Goal: Task Accomplishment & Management: Manage account settings

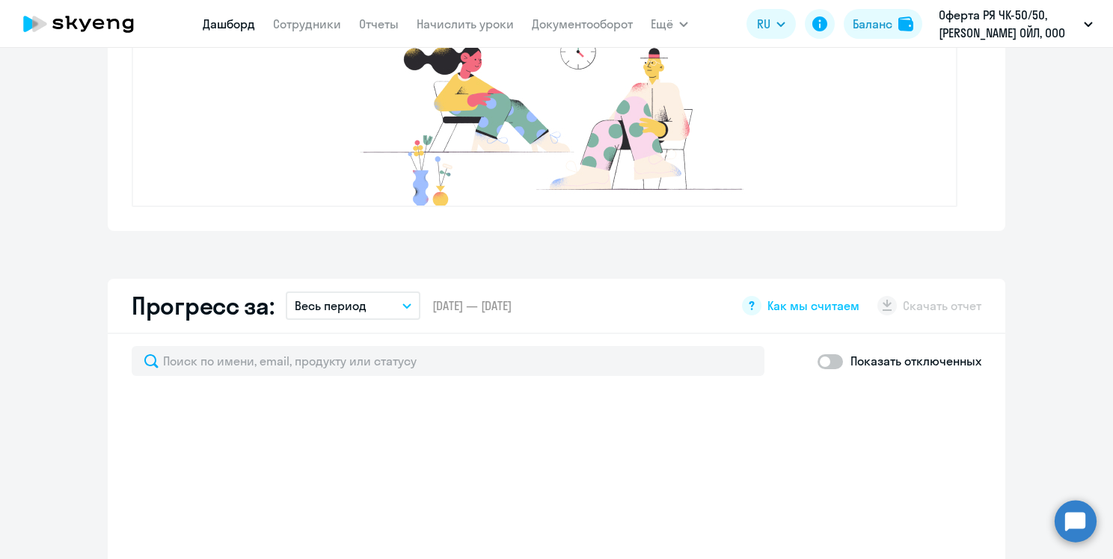
scroll to position [748, 0]
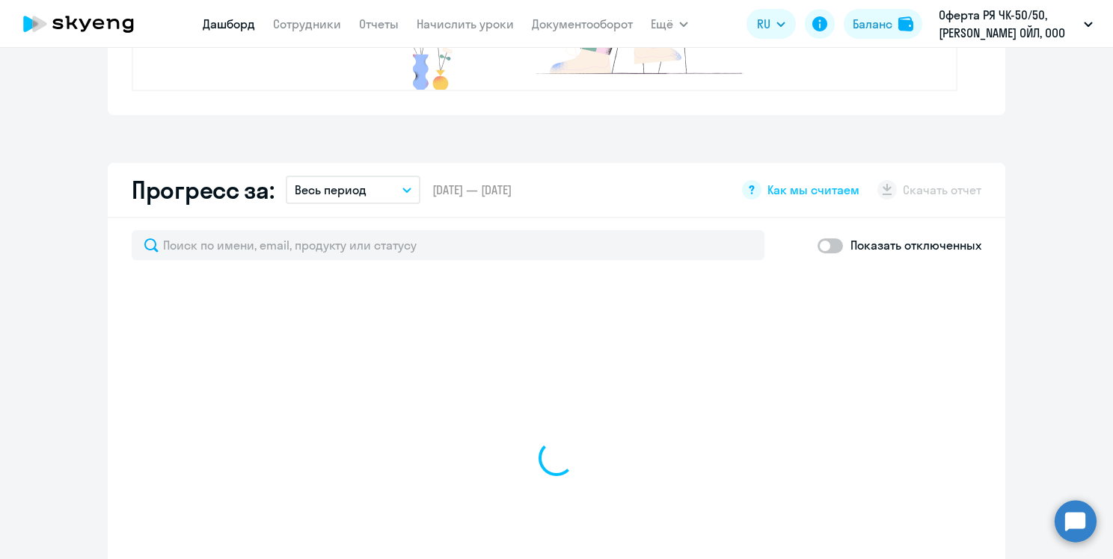
select select "30"
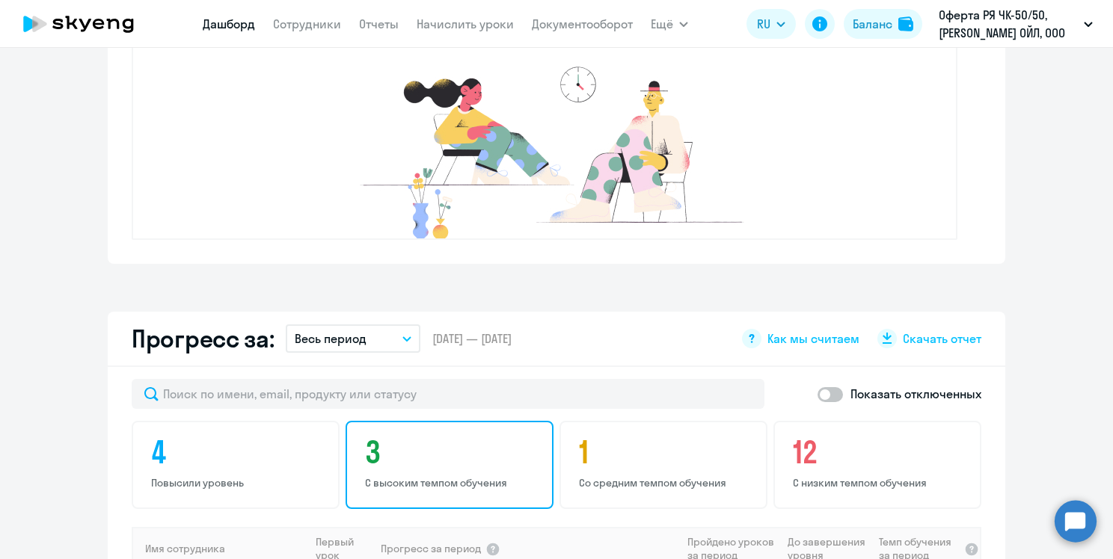
scroll to position [547, 0]
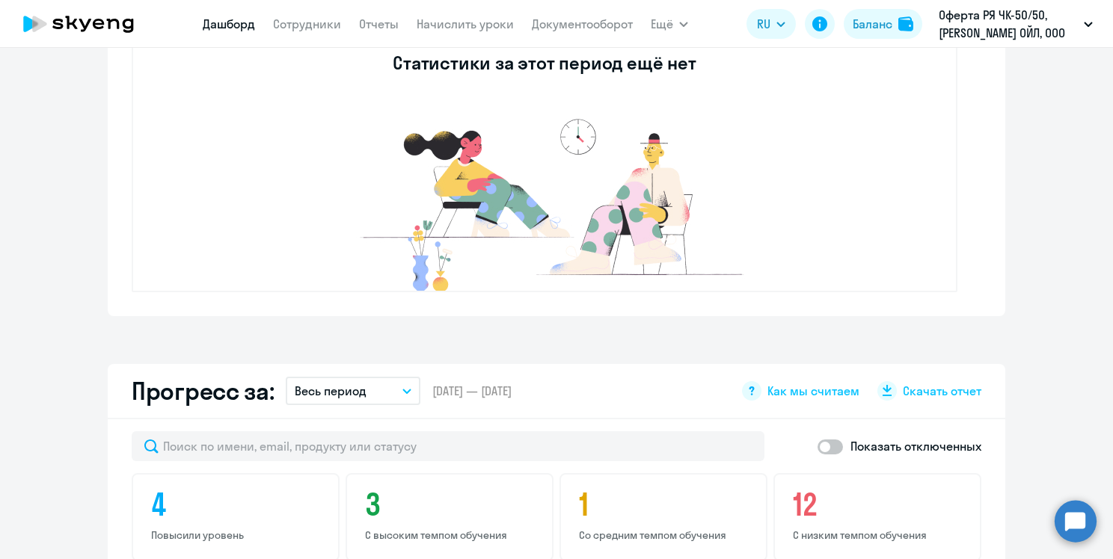
click at [328, 31] on app-menu-item-link "Сотрудники" at bounding box center [307, 24] width 68 height 19
click at [315, 28] on link "Сотрудники" at bounding box center [307, 23] width 68 height 15
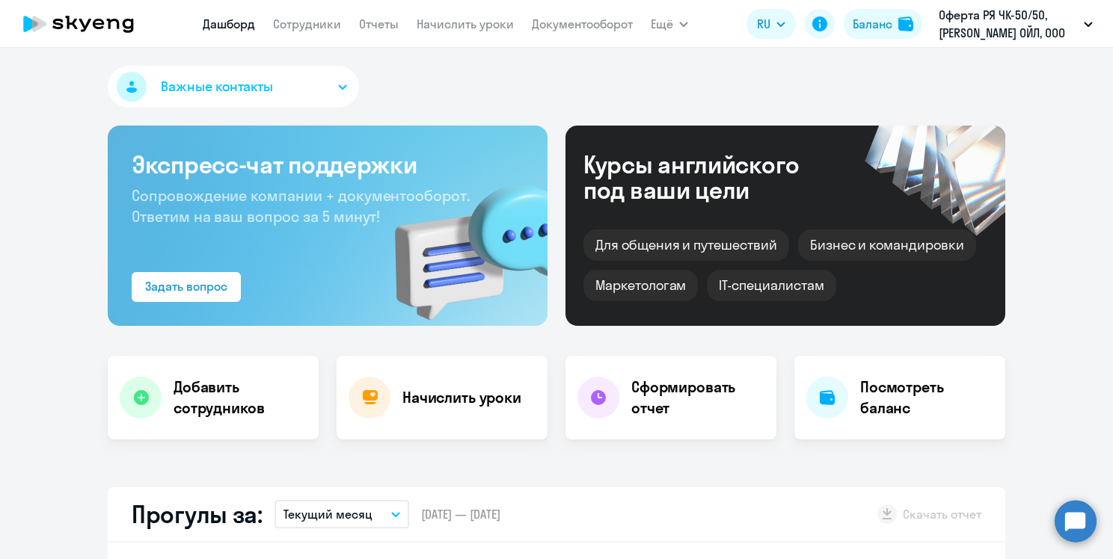
select select "30"
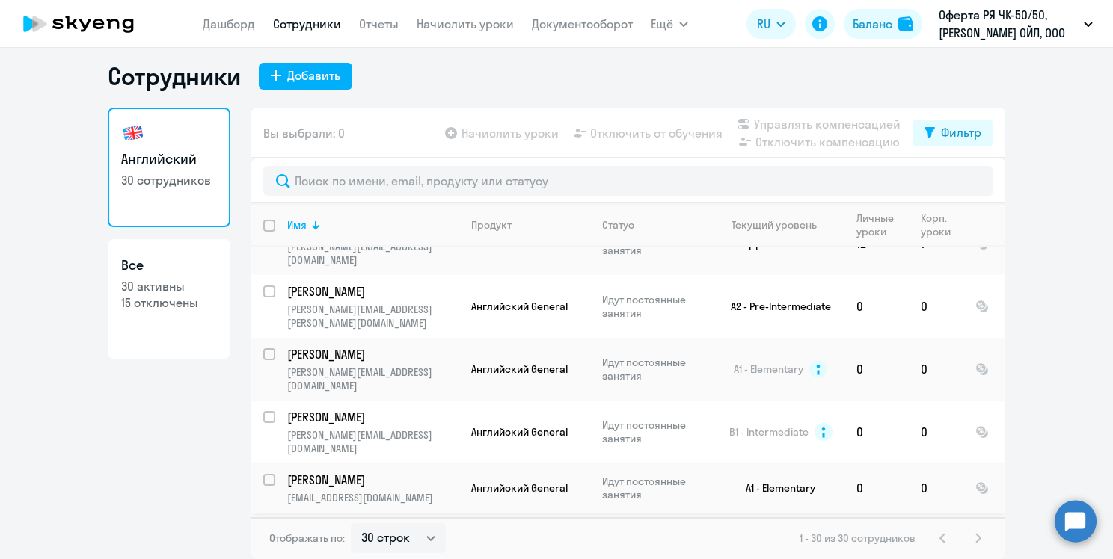
scroll to position [22, 0]
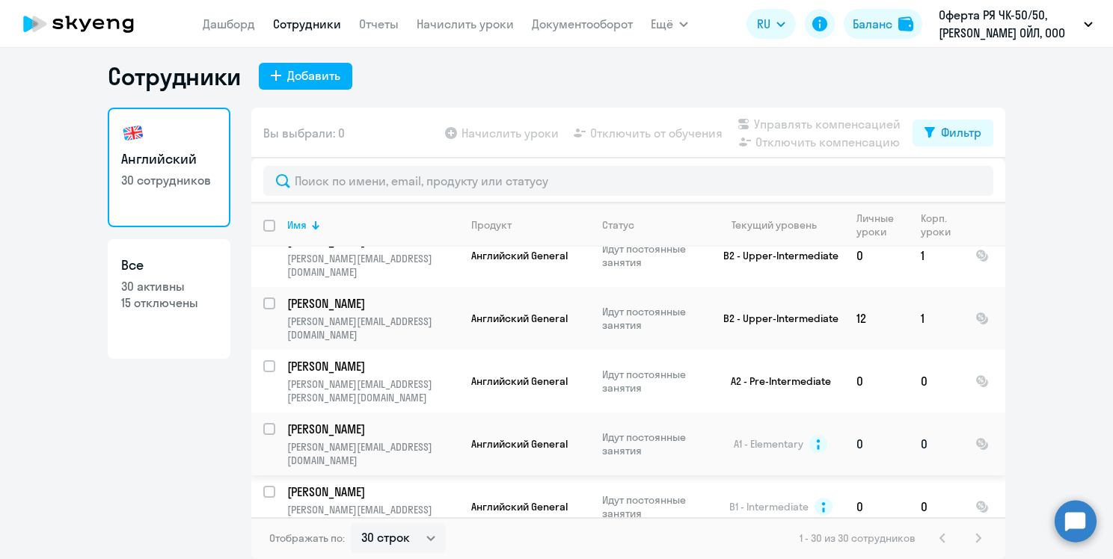
click at [266, 423] on input "select row 11961492" at bounding box center [278, 438] width 30 height 30
checkbox input "true"
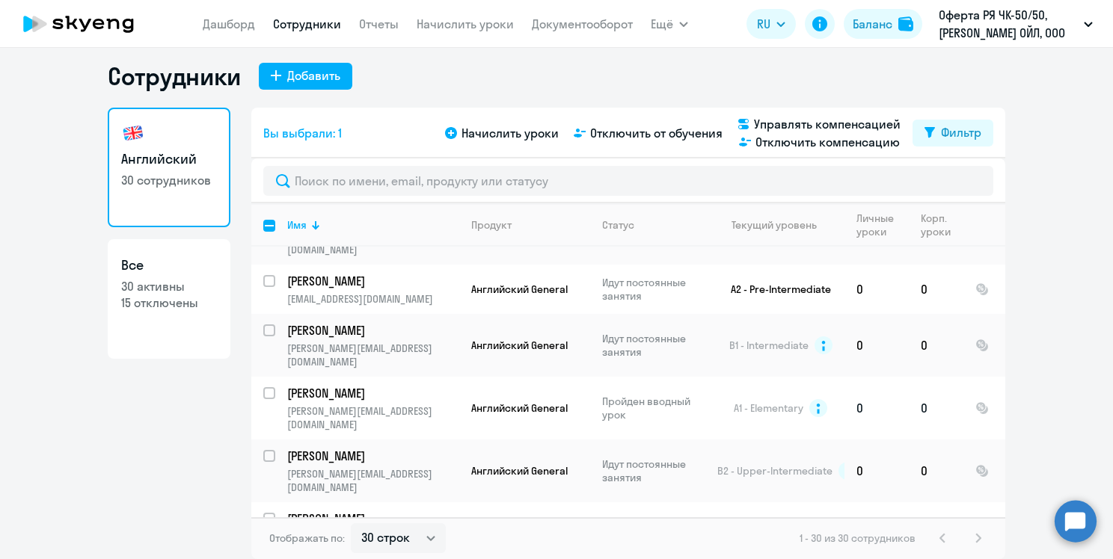
scroll to position [546, 0]
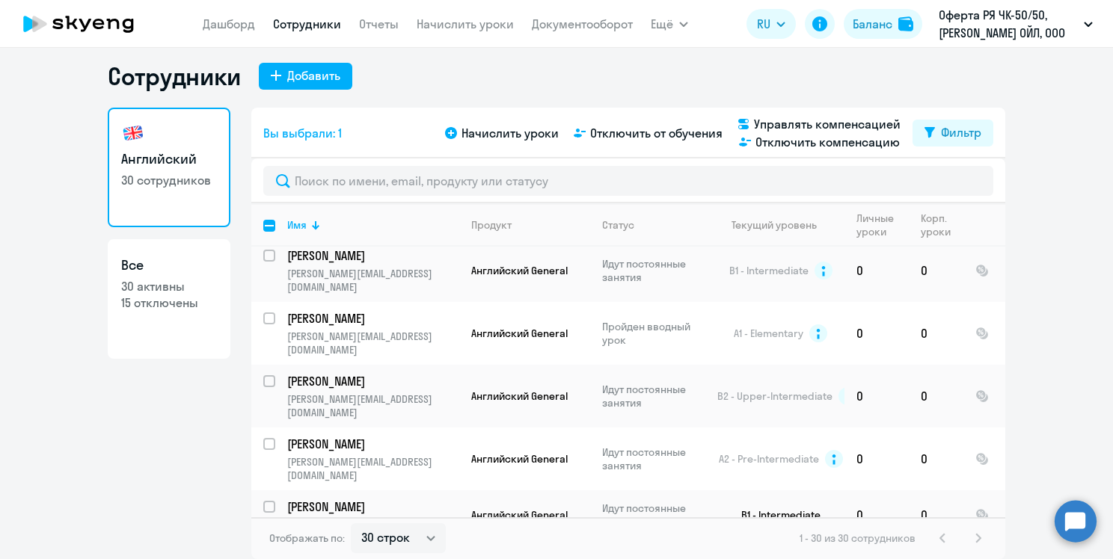
checkbox input "true"
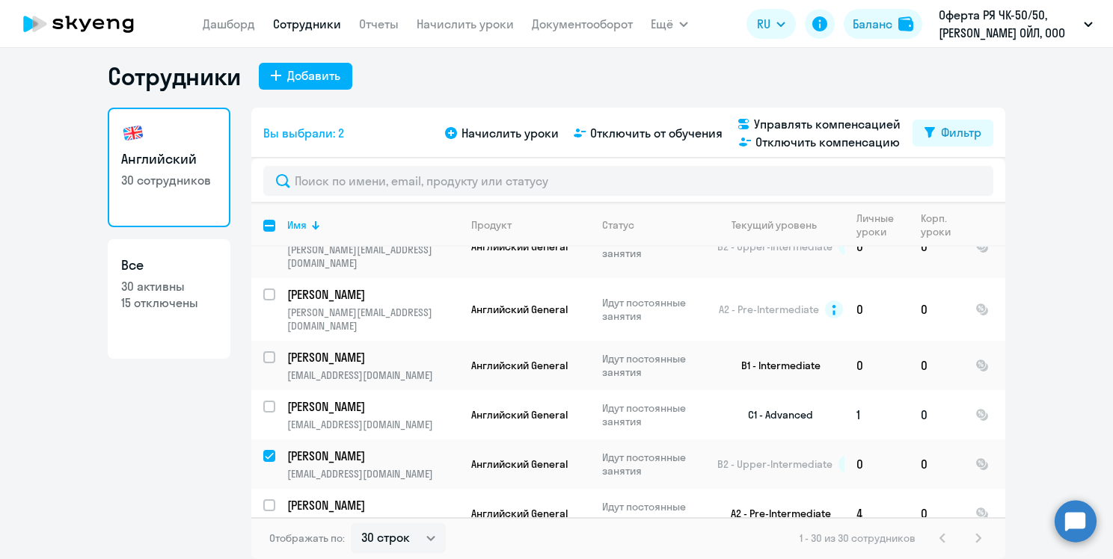
scroll to position [770, 0]
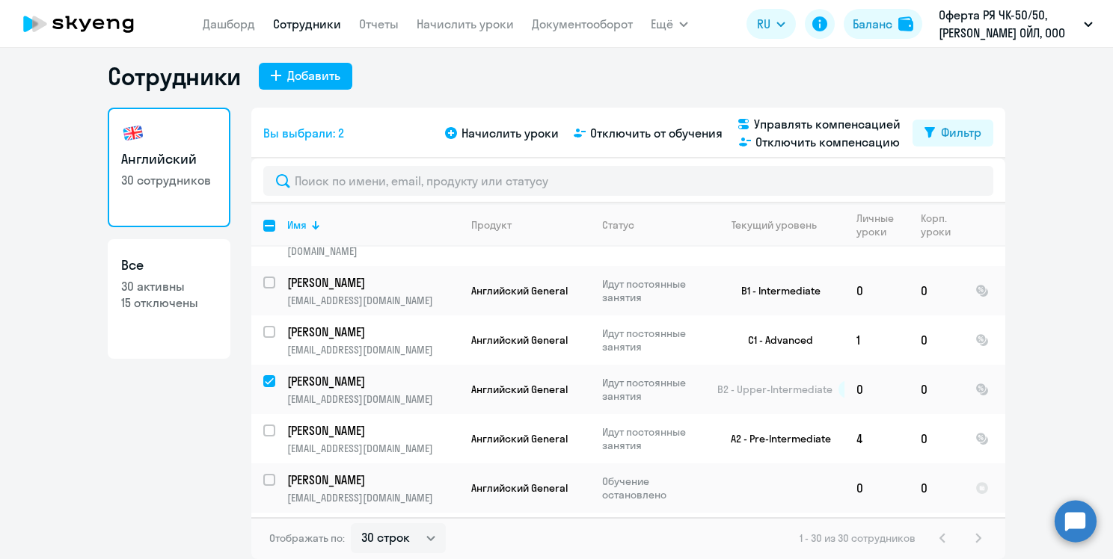
checkbox input "true"
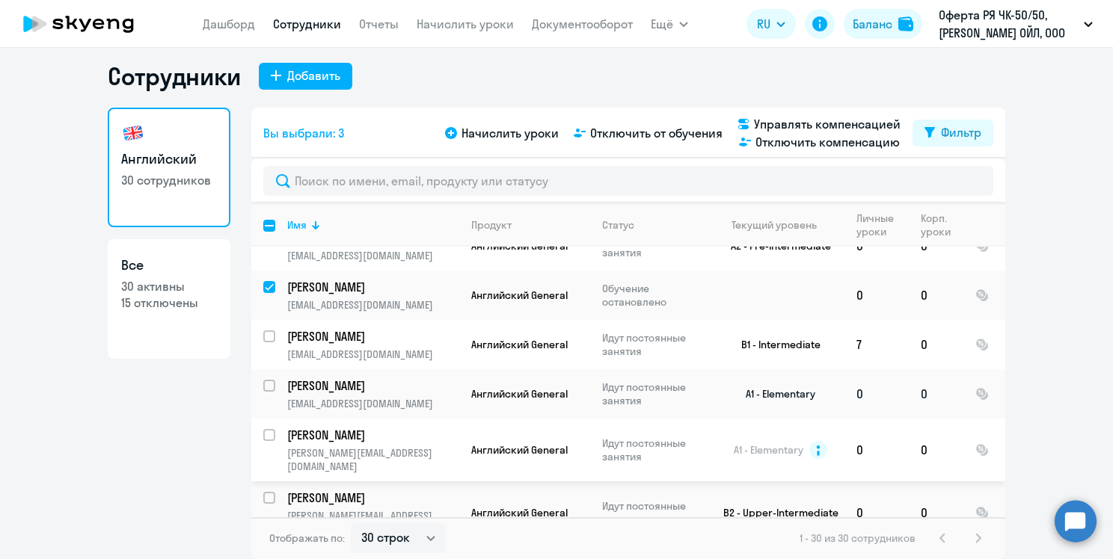
scroll to position [1069, 0]
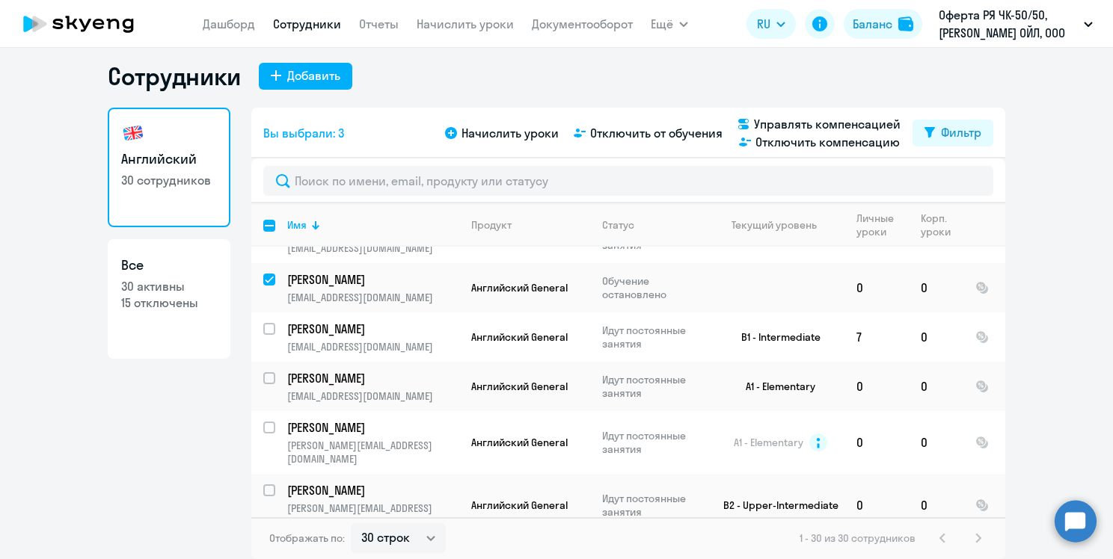
checkbox input "true"
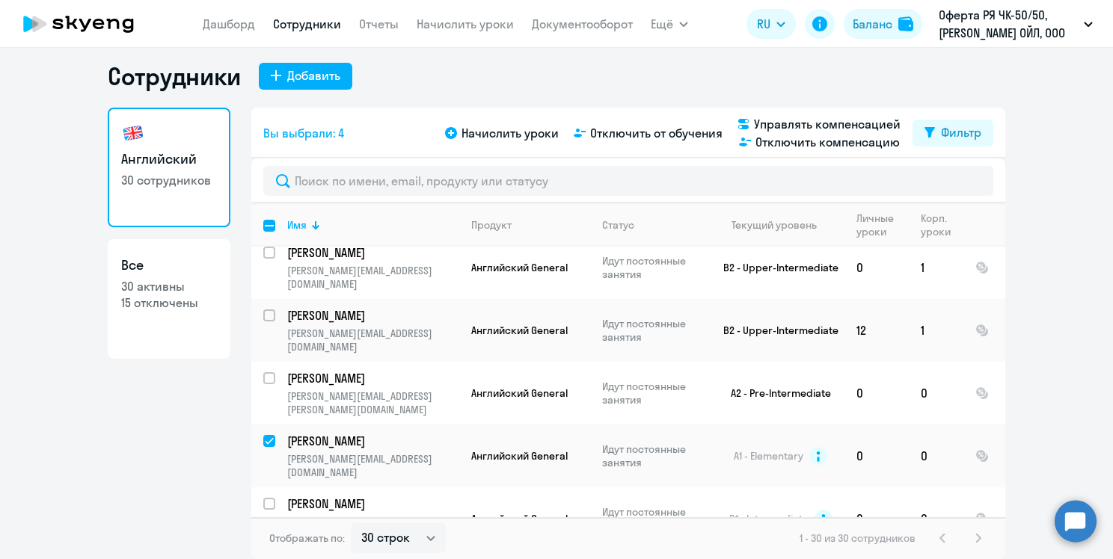
scroll to position [0, 0]
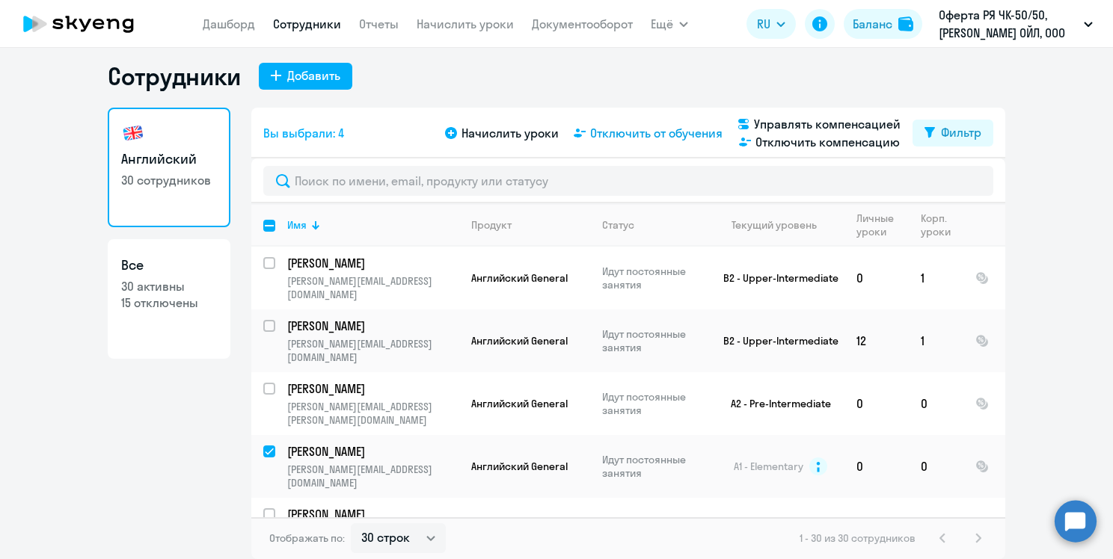
click at [651, 134] on span "Отключить от обучения" at bounding box center [656, 133] width 132 height 18
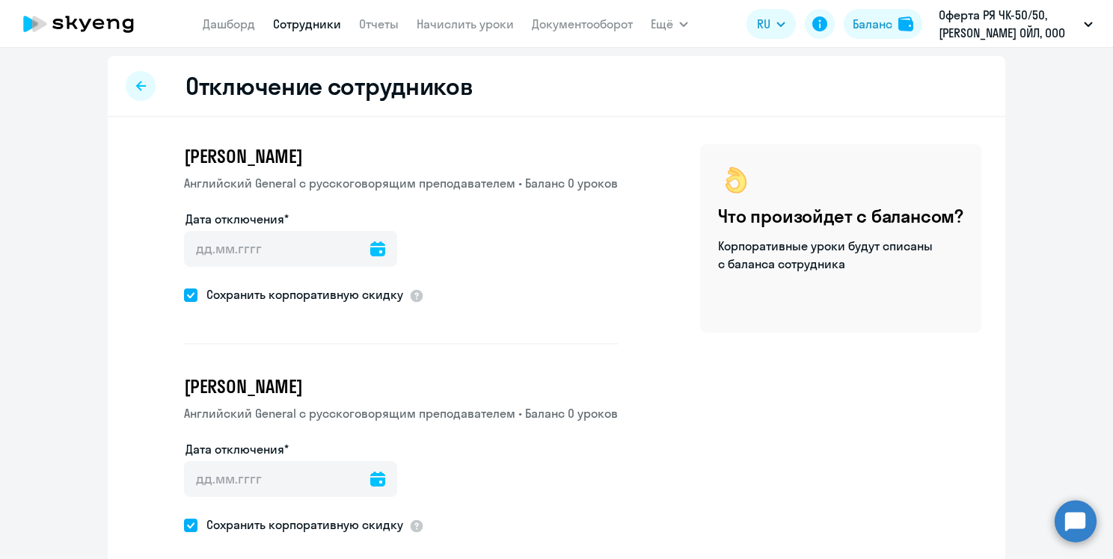
click at [370, 253] on icon at bounding box center [377, 249] width 15 height 15
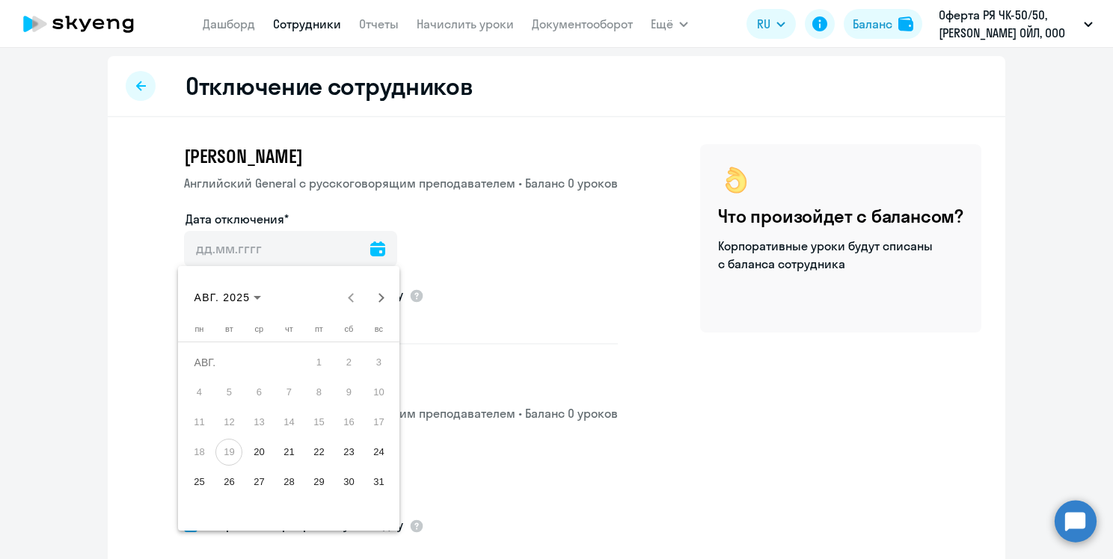
click at [230, 452] on span "19" at bounding box center [228, 452] width 27 height 27
click at [250, 455] on span "20" at bounding box center [258, 452] width 27 height 27
type input "[DATE]"
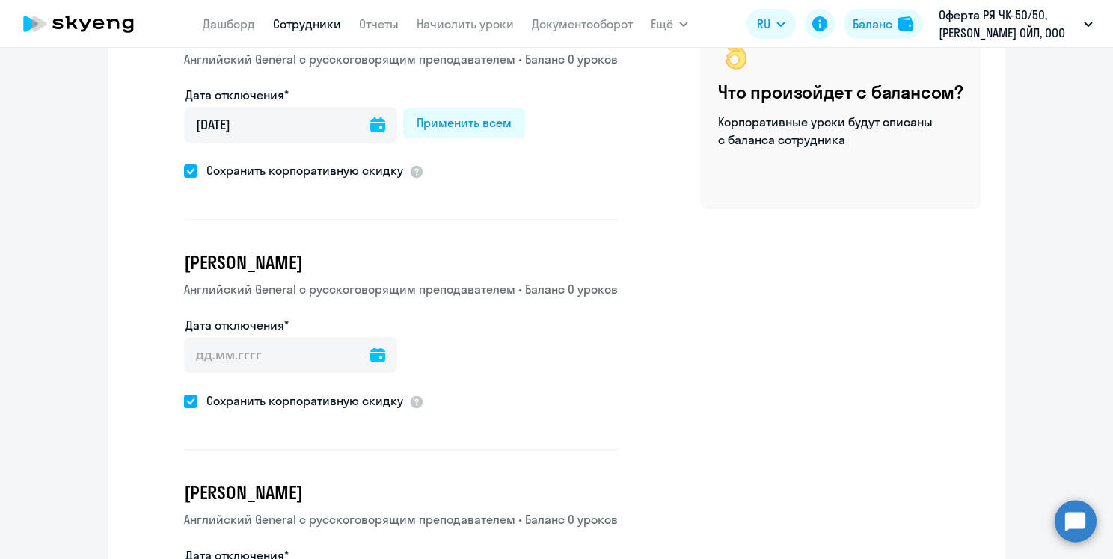
scroll to position [153, 0]
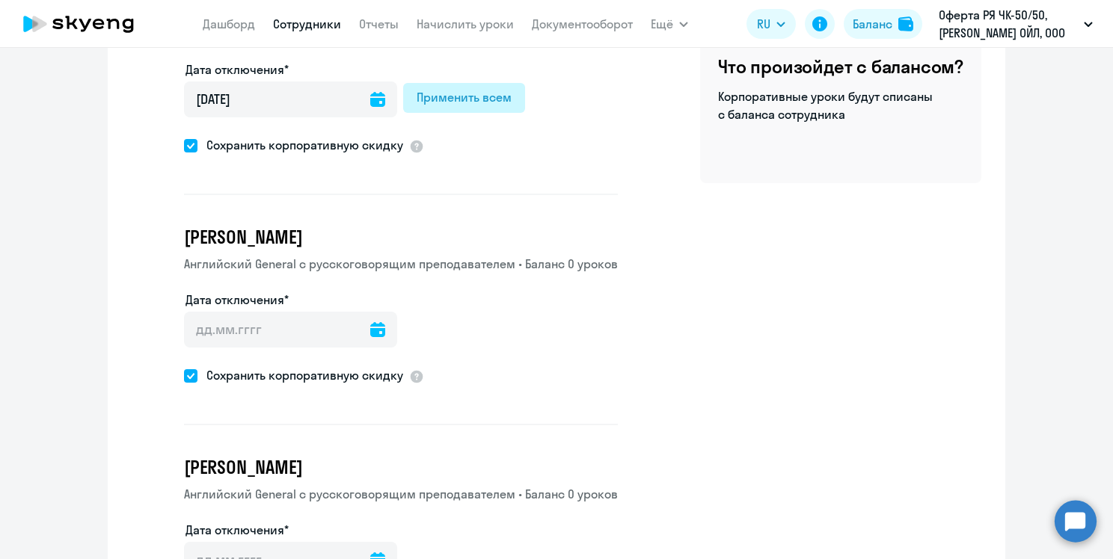
click at [461, 100] on div "Применить всем" at bounding box center [463, 97] width 95 height 18
type input "[DATE]"
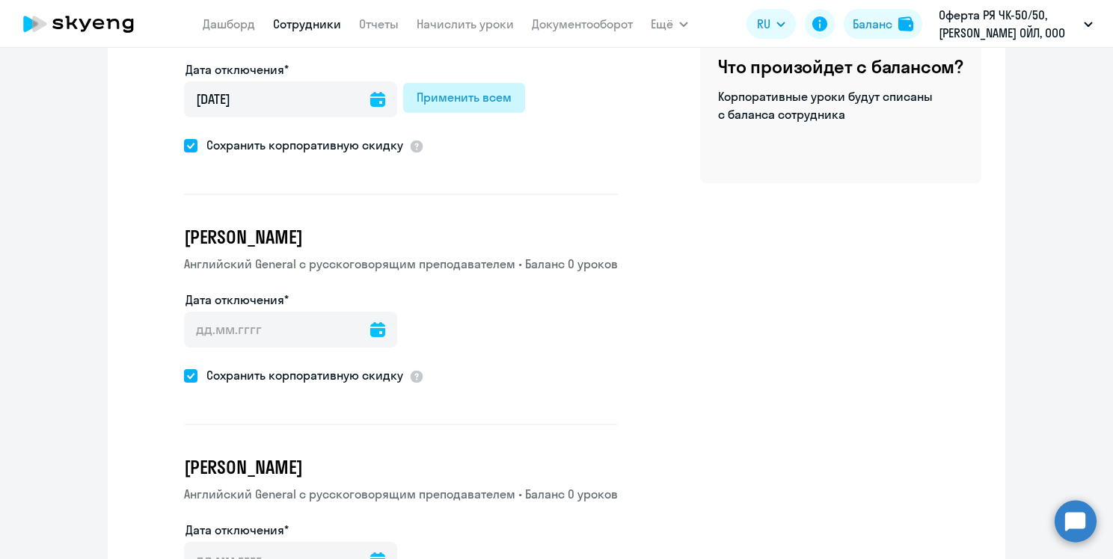
type input "[DATE]"
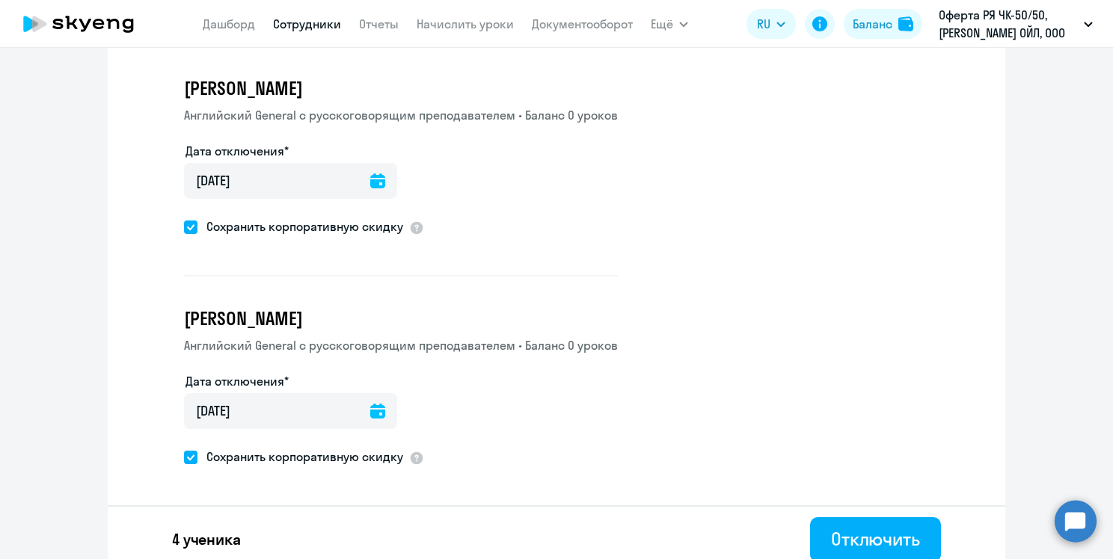
scroll to position [541, 0]
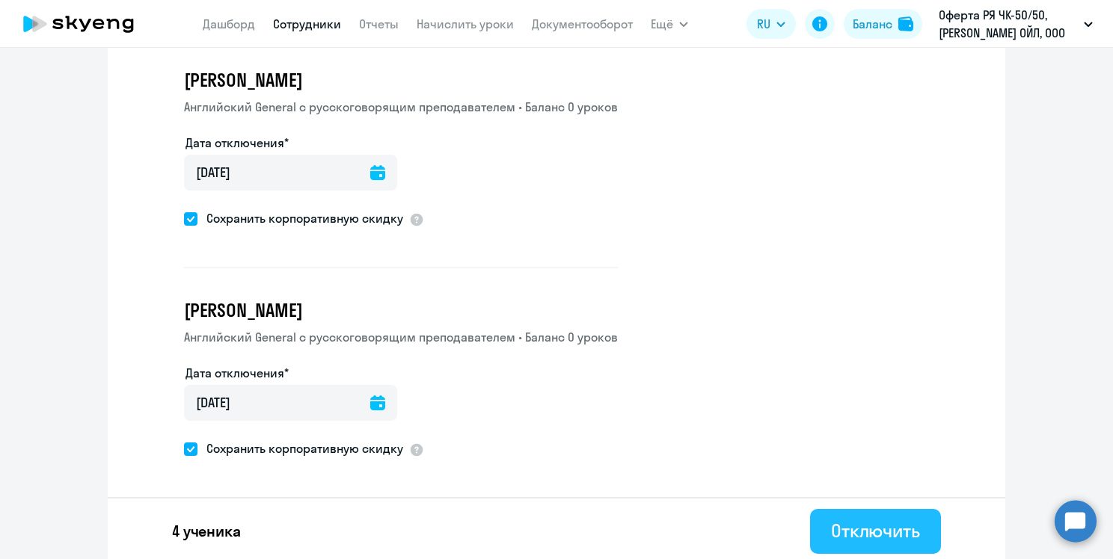
click at [883, 529] on div "Отключить" at bounding box center [875, 531] width 89 height 24
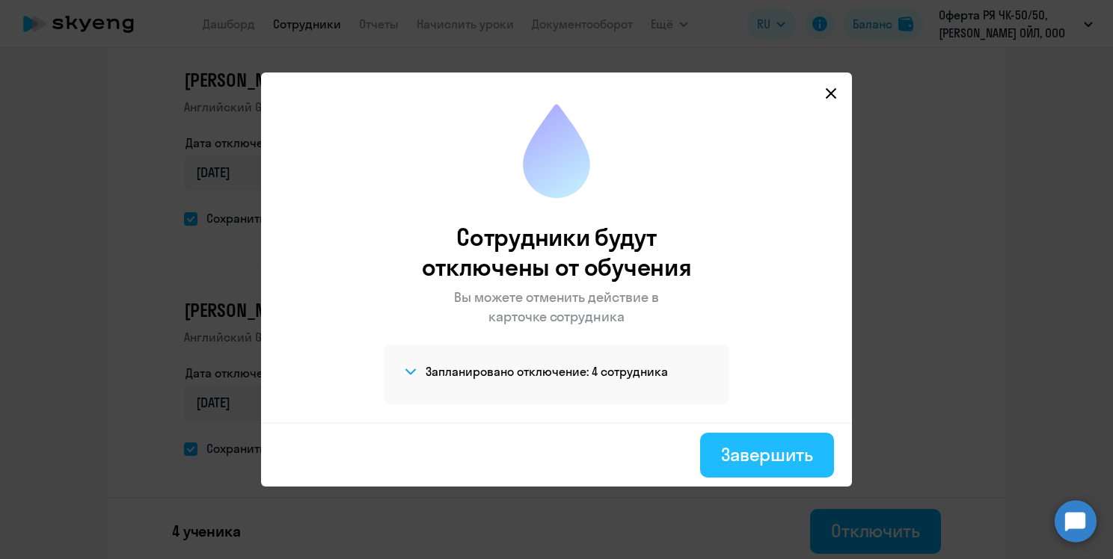
click at [763, 458] on div "Завершить" at bounding box center [767, 455] width 92 height 24
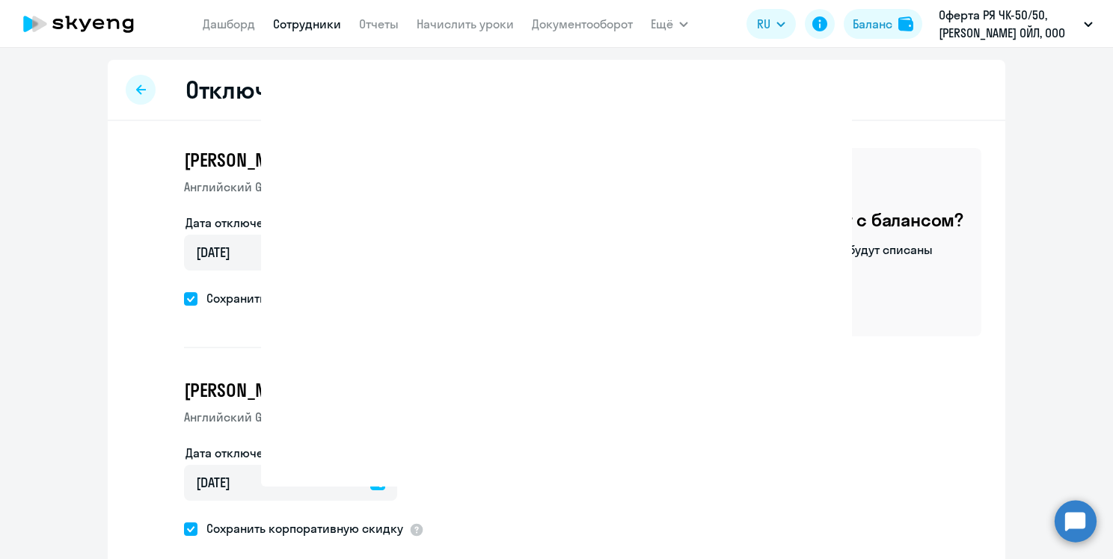
select select "30"
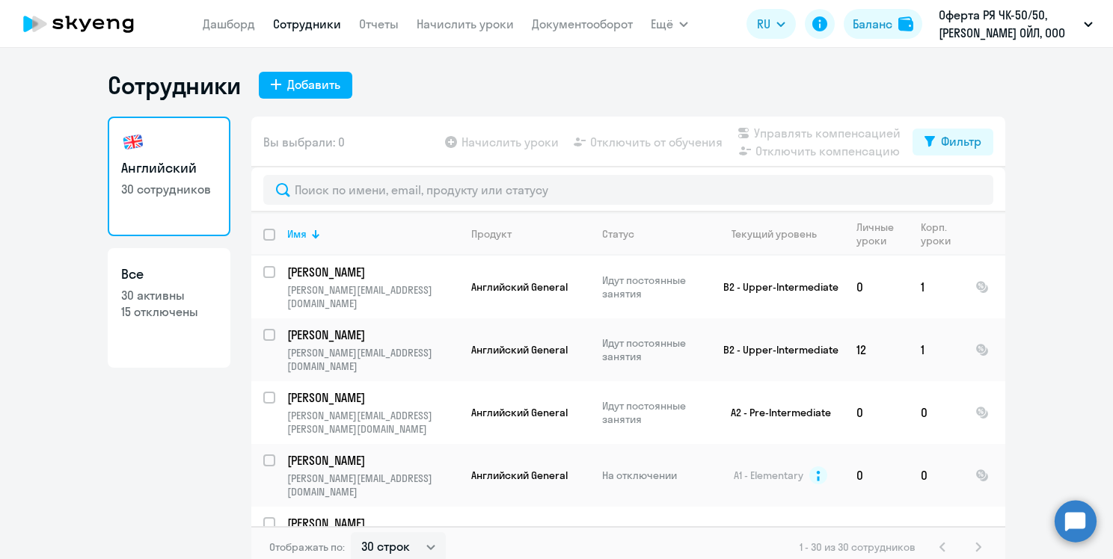
click at [166, 280] on h3 "Все" at bounding box center [169, 274] width 96 height 19
select select "30"
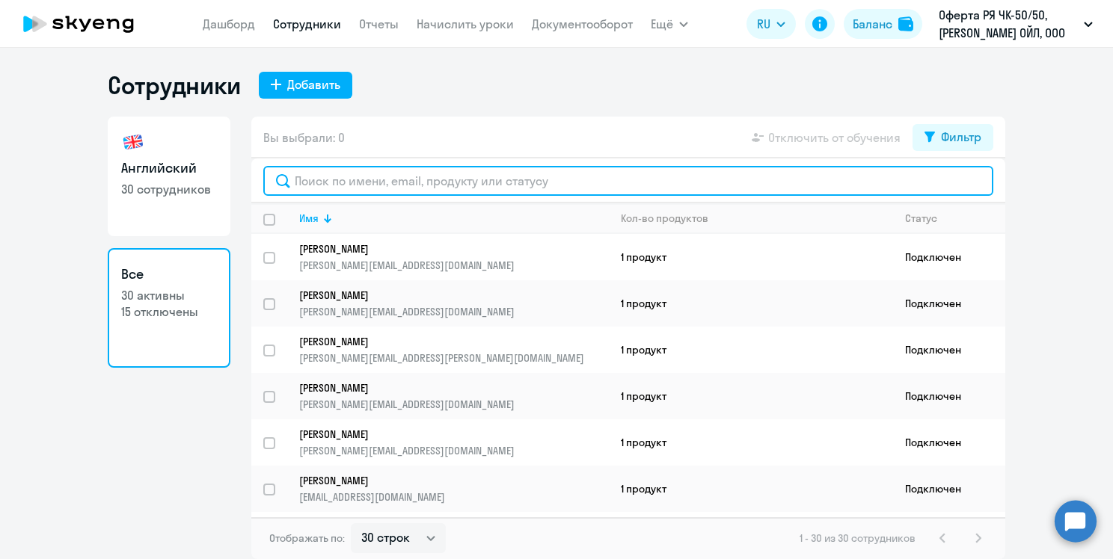
click at [424, 185] on input "text" at bounding box center [628, 181] width 730 height 30
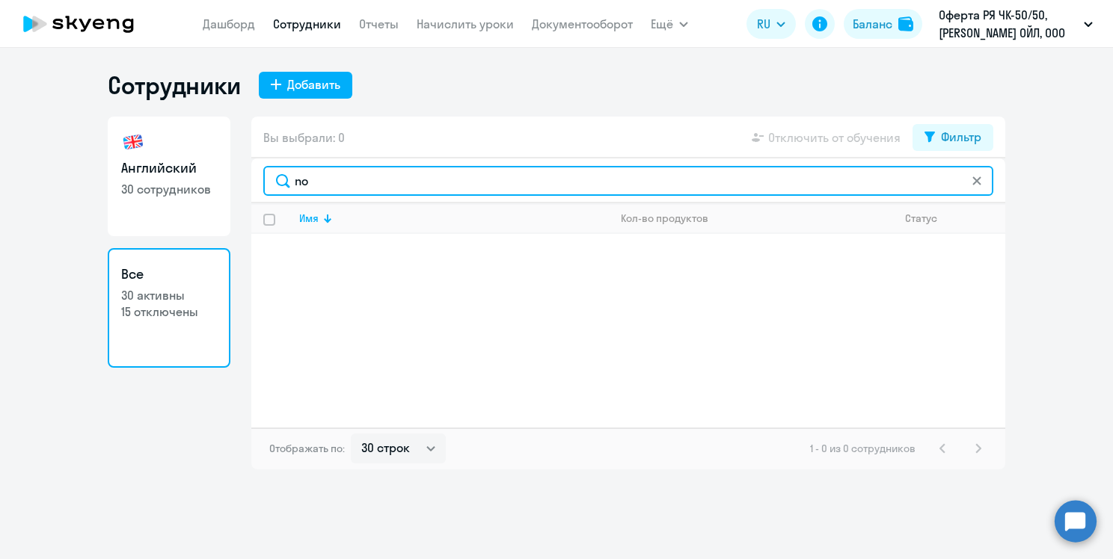
type input "n"
type input "[PERSON_NAME]"
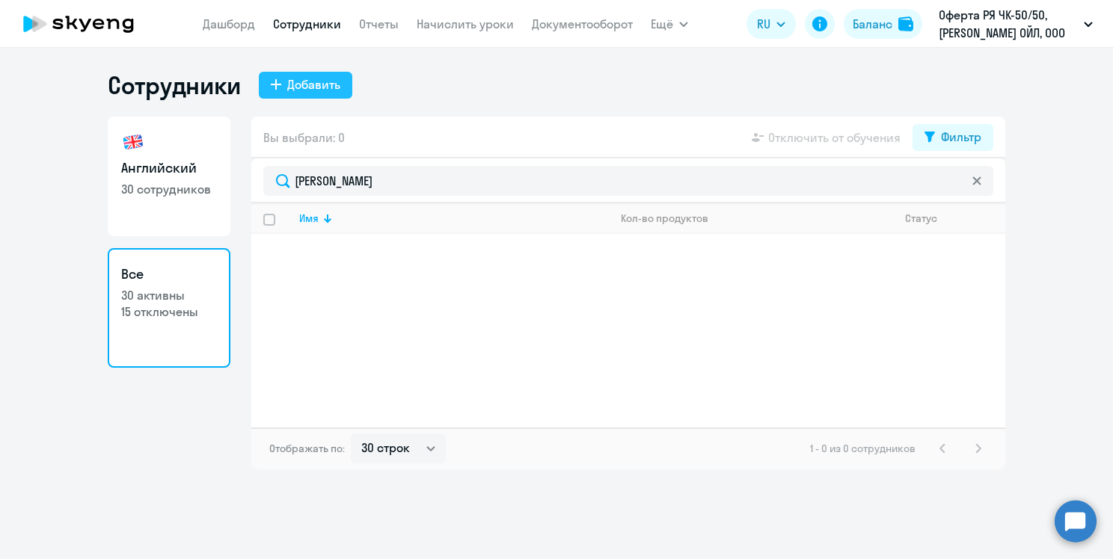
click at [311, 84] on div "Добавить" at bounding box center [313, 85] width 53 height 18
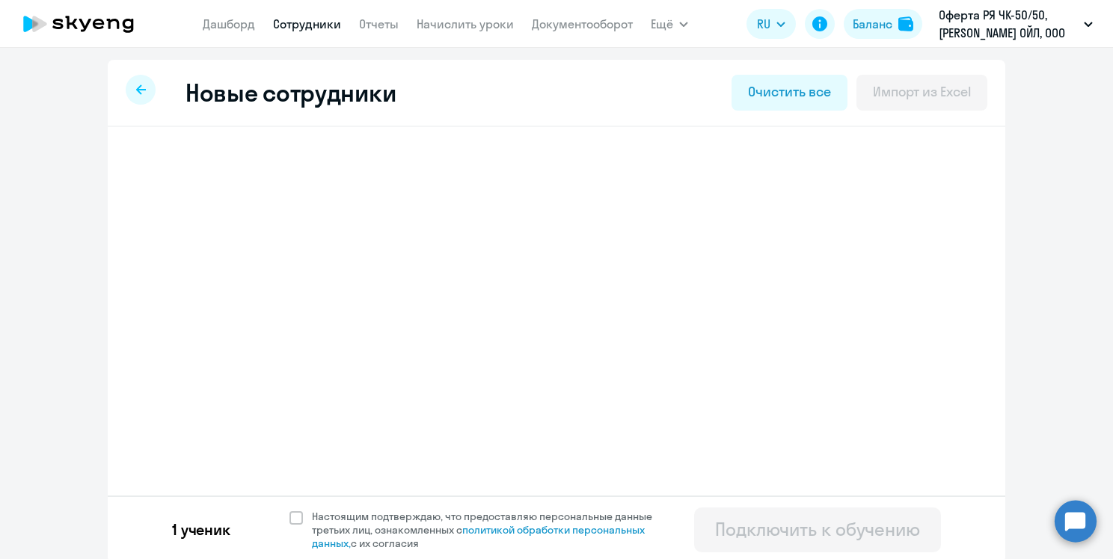
select select "english_adult_not_native_speaker"
select select "3"
click at [290, 170] on h3 "[PERSON_NAME]" at bounding box center [243, 169] width 118 height 24
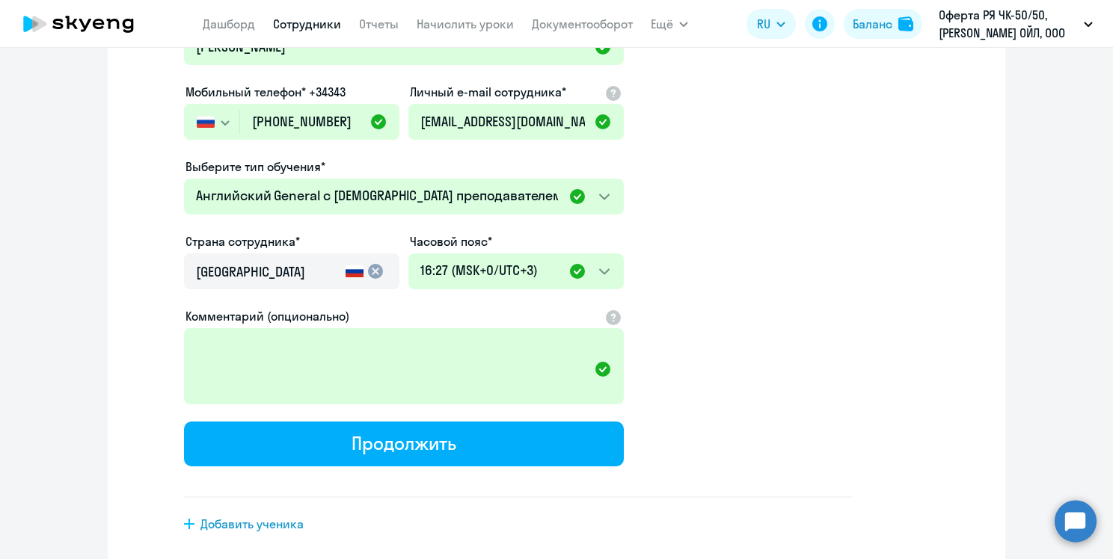
scroll to position [299, 0]
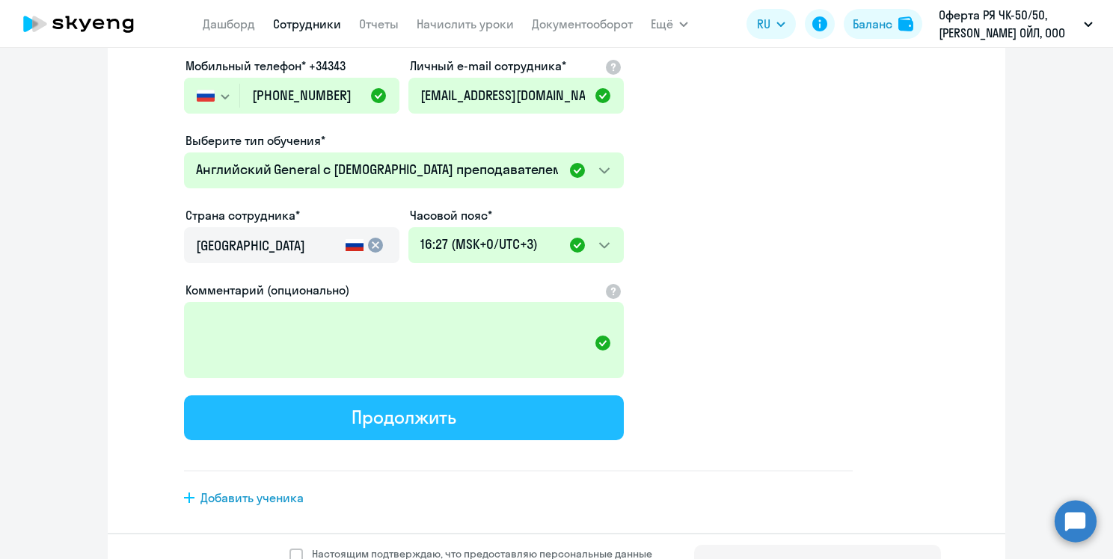
click at [421, 425] on div "Продолжить" at bounding box center [403, 417] width 104 height 24
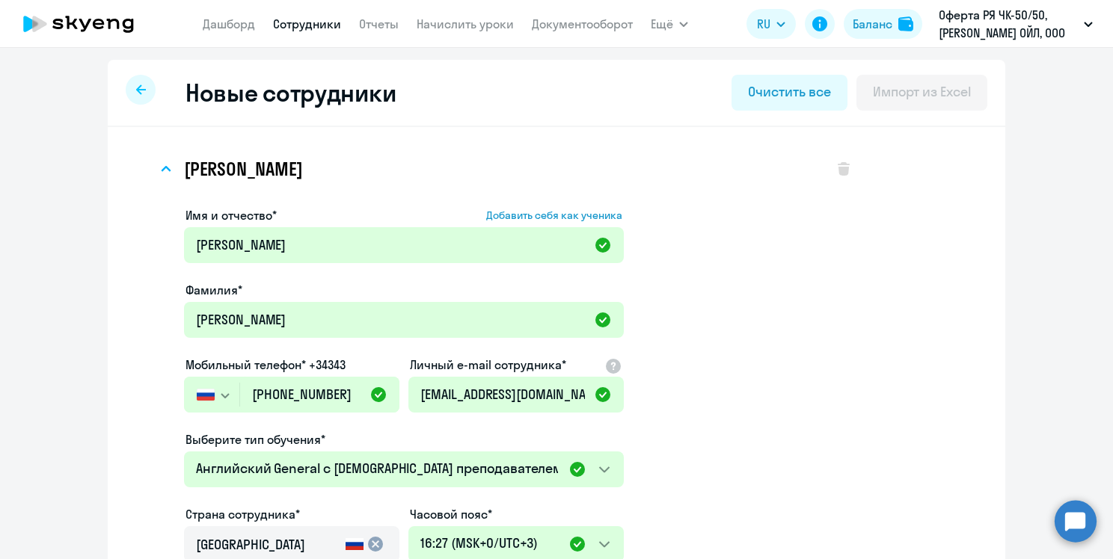
select select "english_adult_not_native_speaker"
select select "3"
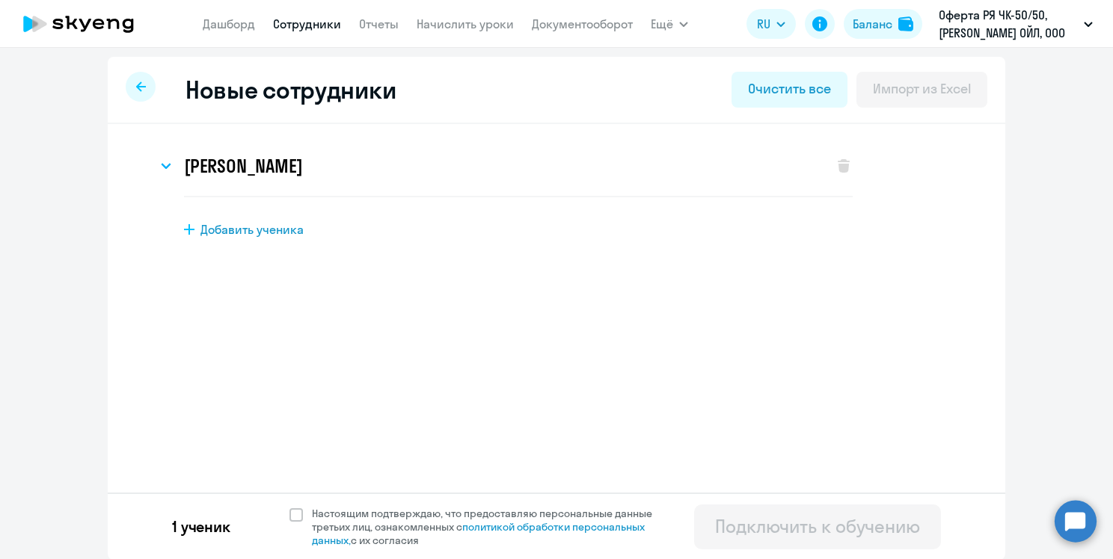
scroll to position [4, 0]
click at [293, 516] on span at bounding box center [295, 514] width 13 height 13
click at [289, 506] on input "Настоящим подтверждаю, что предоставляю персональные данные третьих лиц, ознако…" at bounding box center [289, 505] width 1 height 1
checkbox input "true"
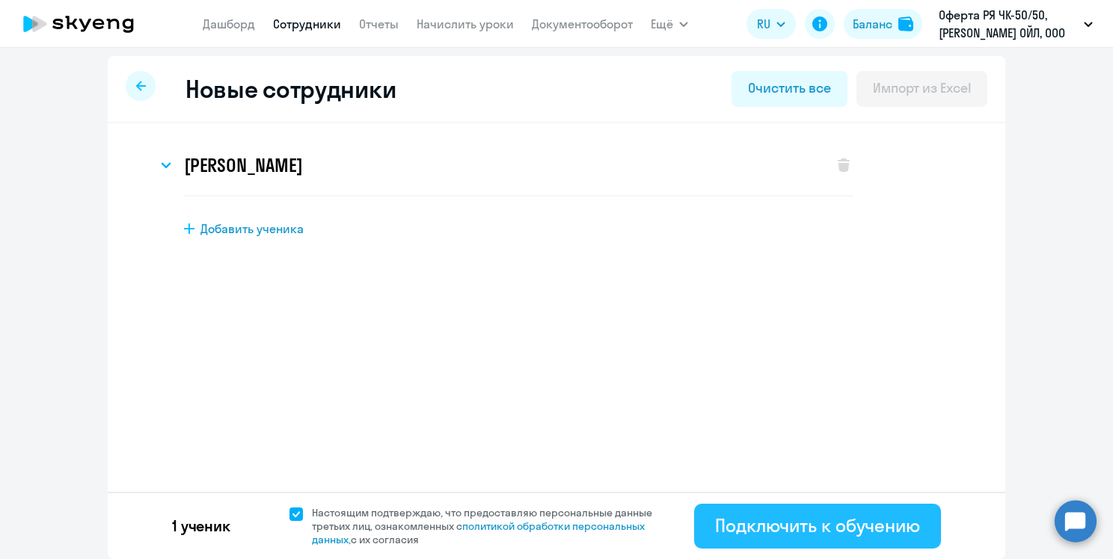
click at [775, 527] on div "Подключить к обучению" at bounding box center [817, 526] width 205 height 24
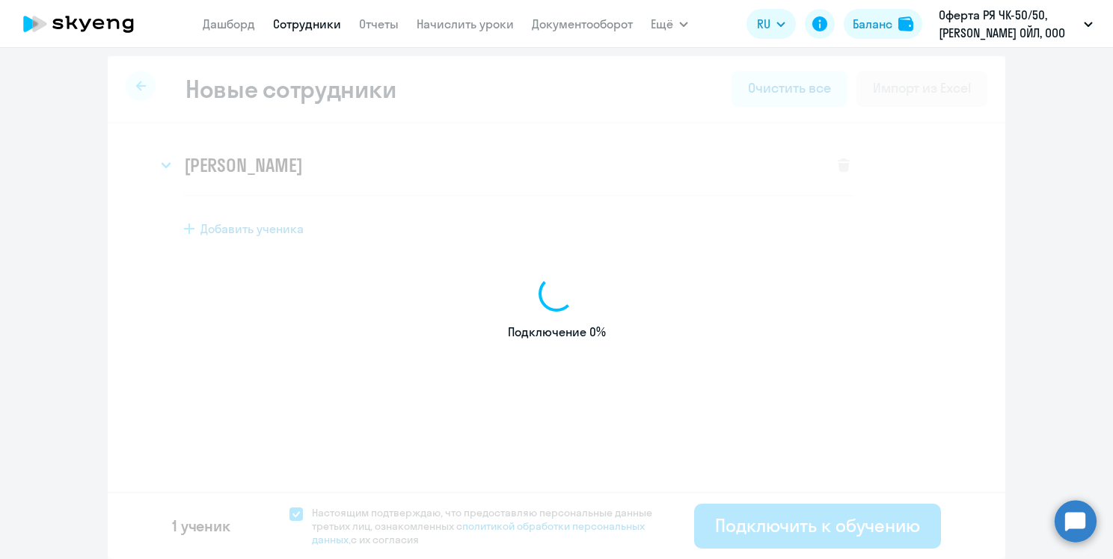
select select "english_adult_not_native_speaker"
select select "3"
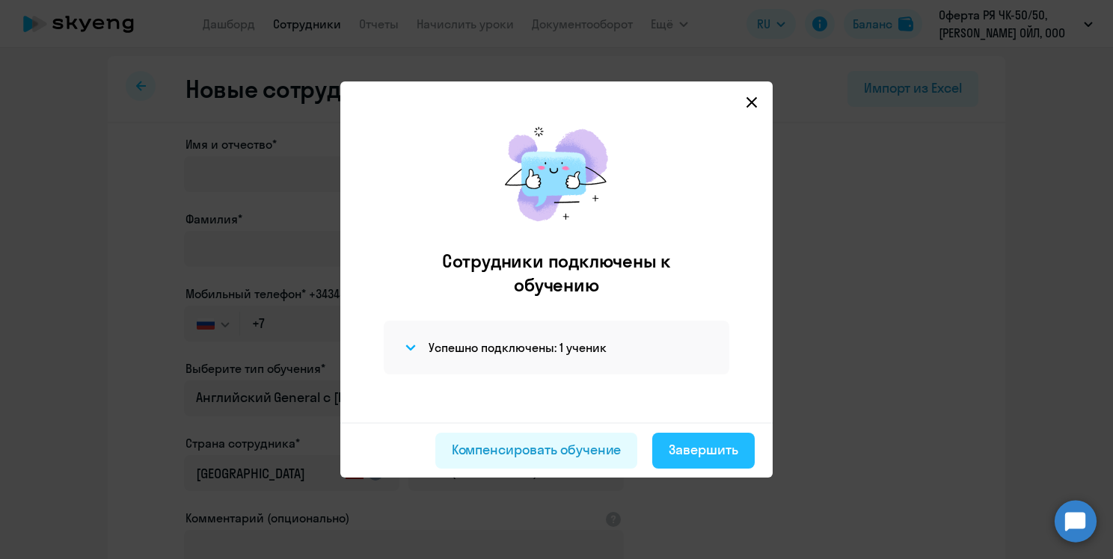
click at [716, 458] on div "Завершить" at bounding box center [703, 449] width 70 height 19
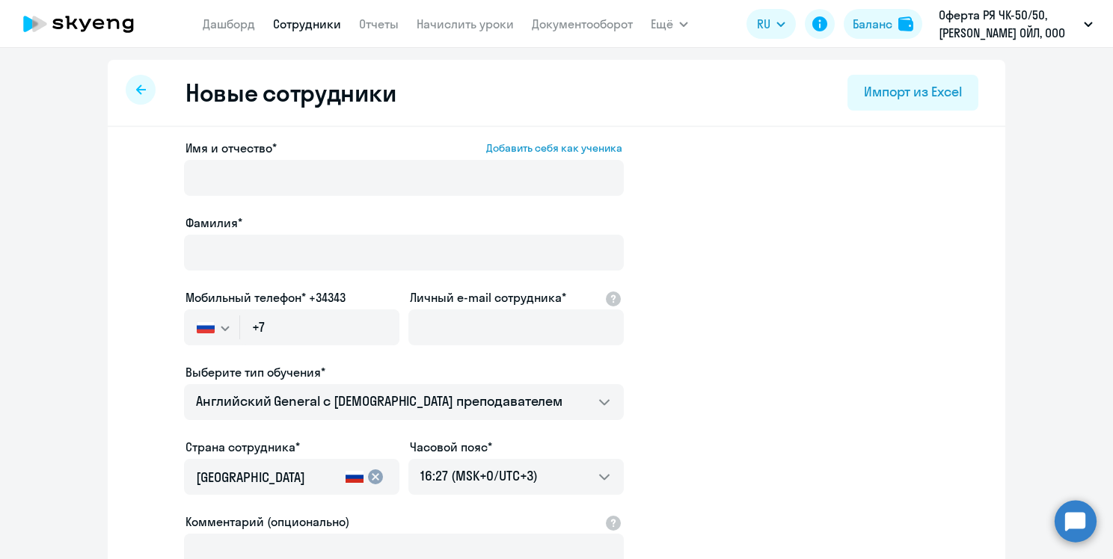
select select "30"
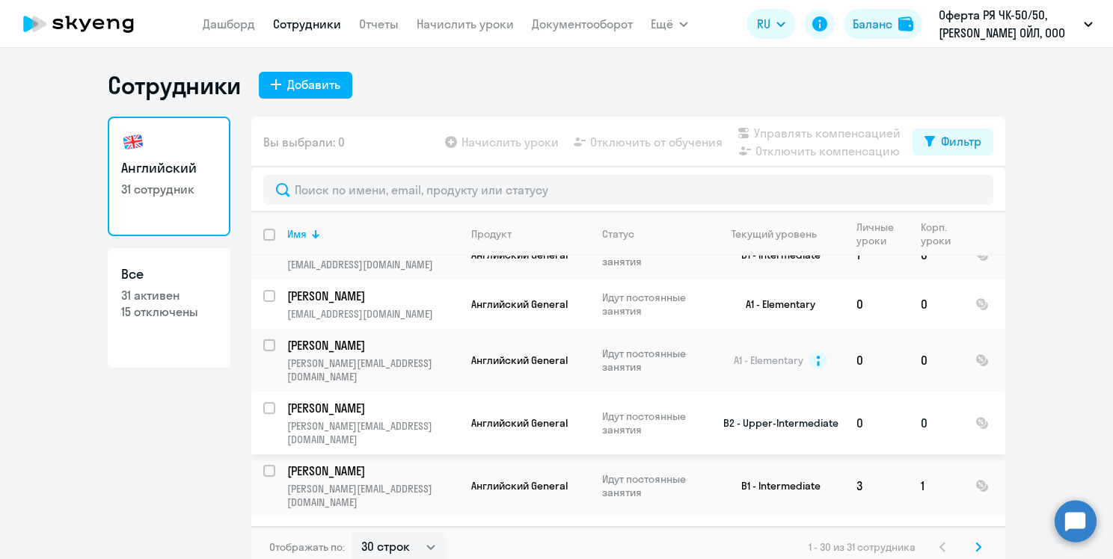
scroll to position [1219, 0]
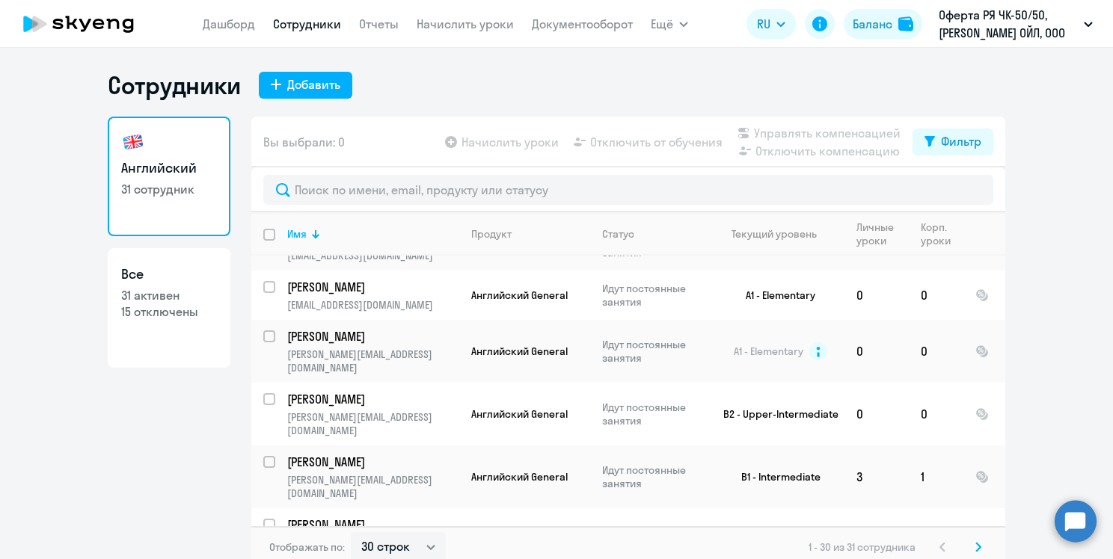
click at [75, 21] on icon at bounding box center [71, 22] width 12 height 13
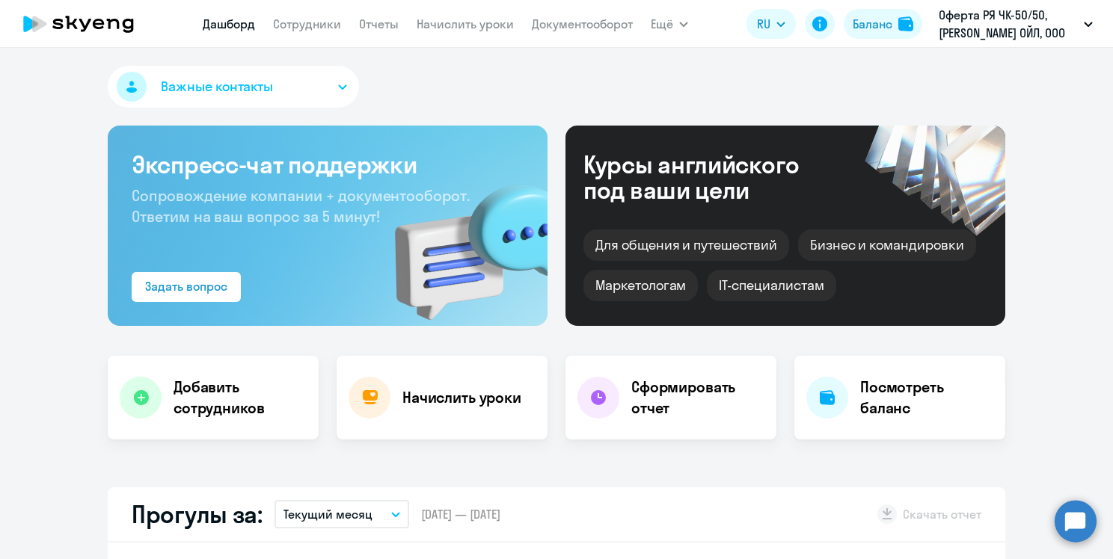
click at [90, 21] on icon at bounding box center [85, 25] width 12 height 13
select select "30"
click at [90, 21] on icon at bounding box center [85, 25] width 12 height 13
click at [82, 30] on icon at bounding box center [85, 25] width 12 height 13
click at [681, 24] on icon "button" at bounding box center [683, 24] width 7 height 4
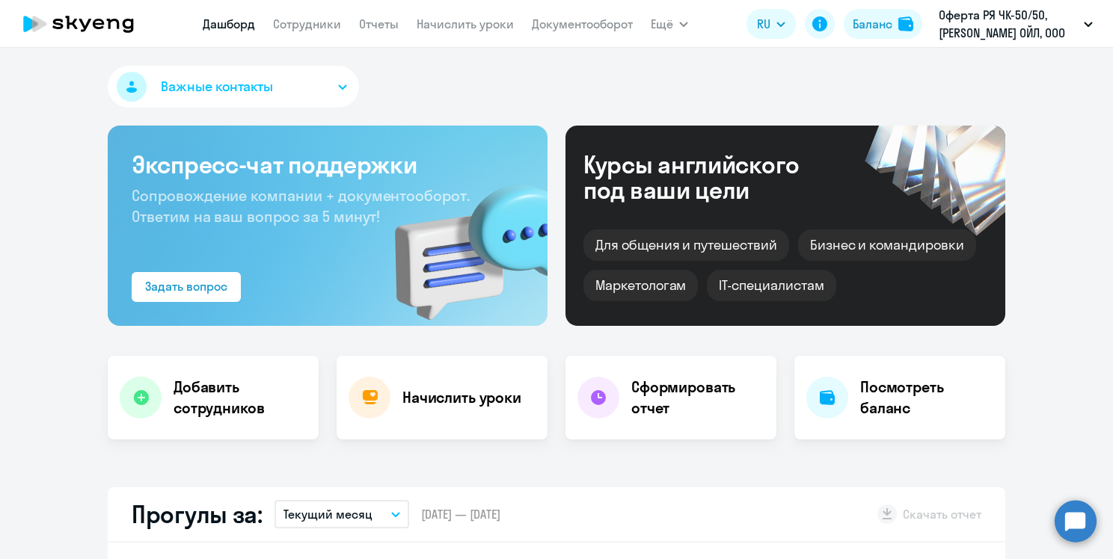
click at [676, 26] on button "Ещё" at bounding box center [669, 24] width 37 height 30
click at [530, 88] on div "Важные контакты" at bounding box center [556, 90] width 897 height 48
